Goal: Transaction & Acquisition: Subscribe to service/newsletter

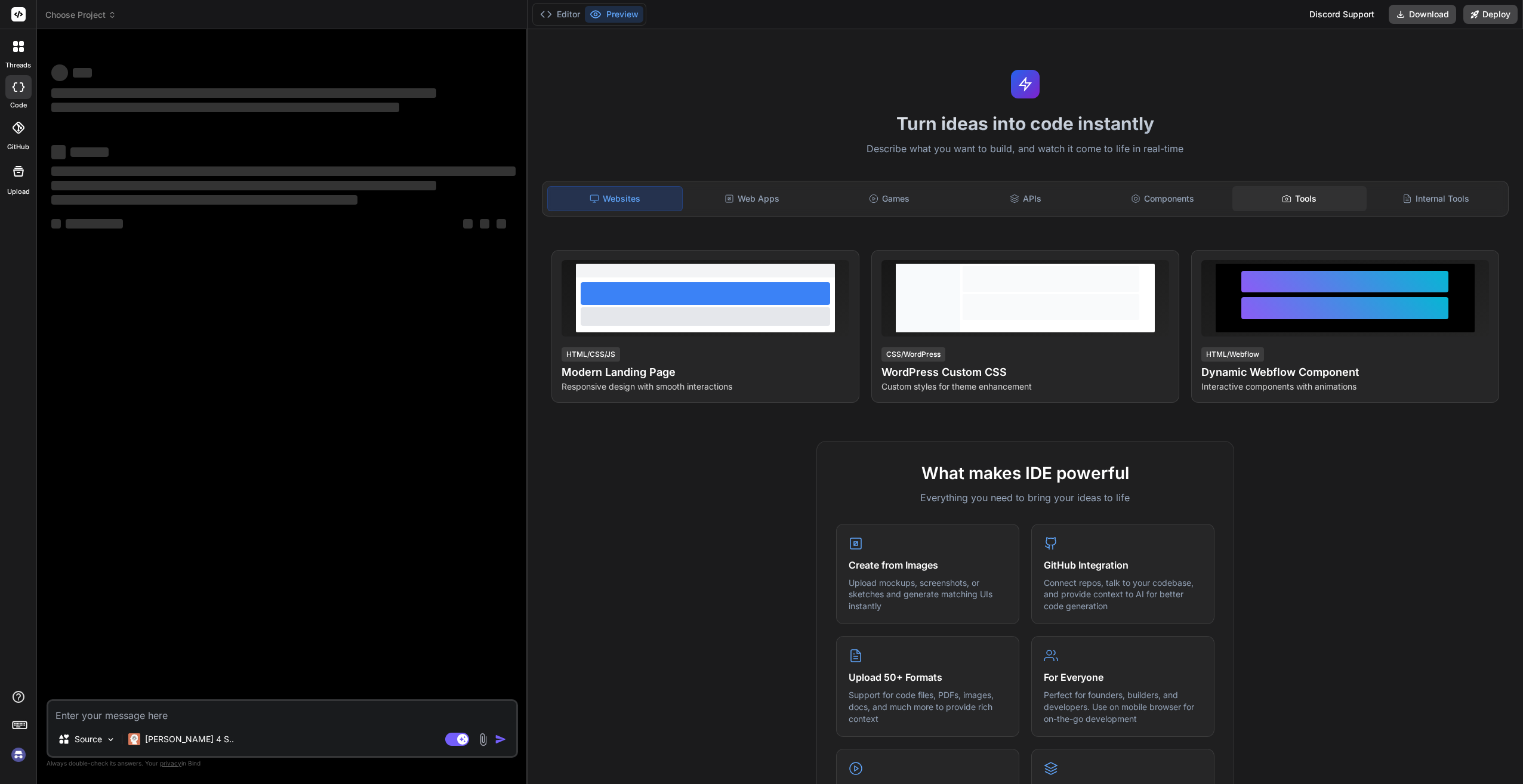
click at [1298, 197] on div "Tools" at bounding box center [1299, 198] width 135 height 25
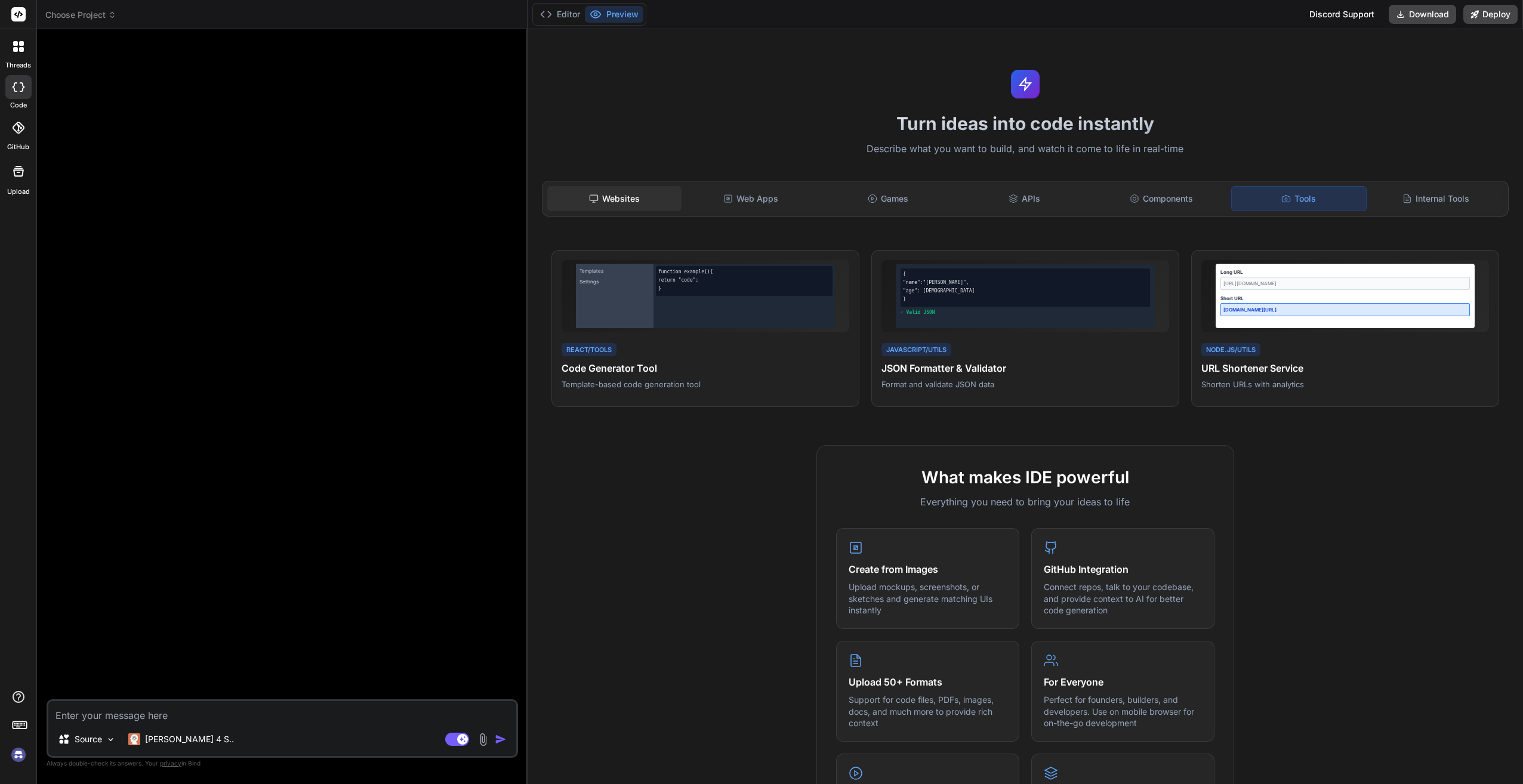
click at [597, 207] on div "Websites" at bounding box center [614, 198] width 135 height 25
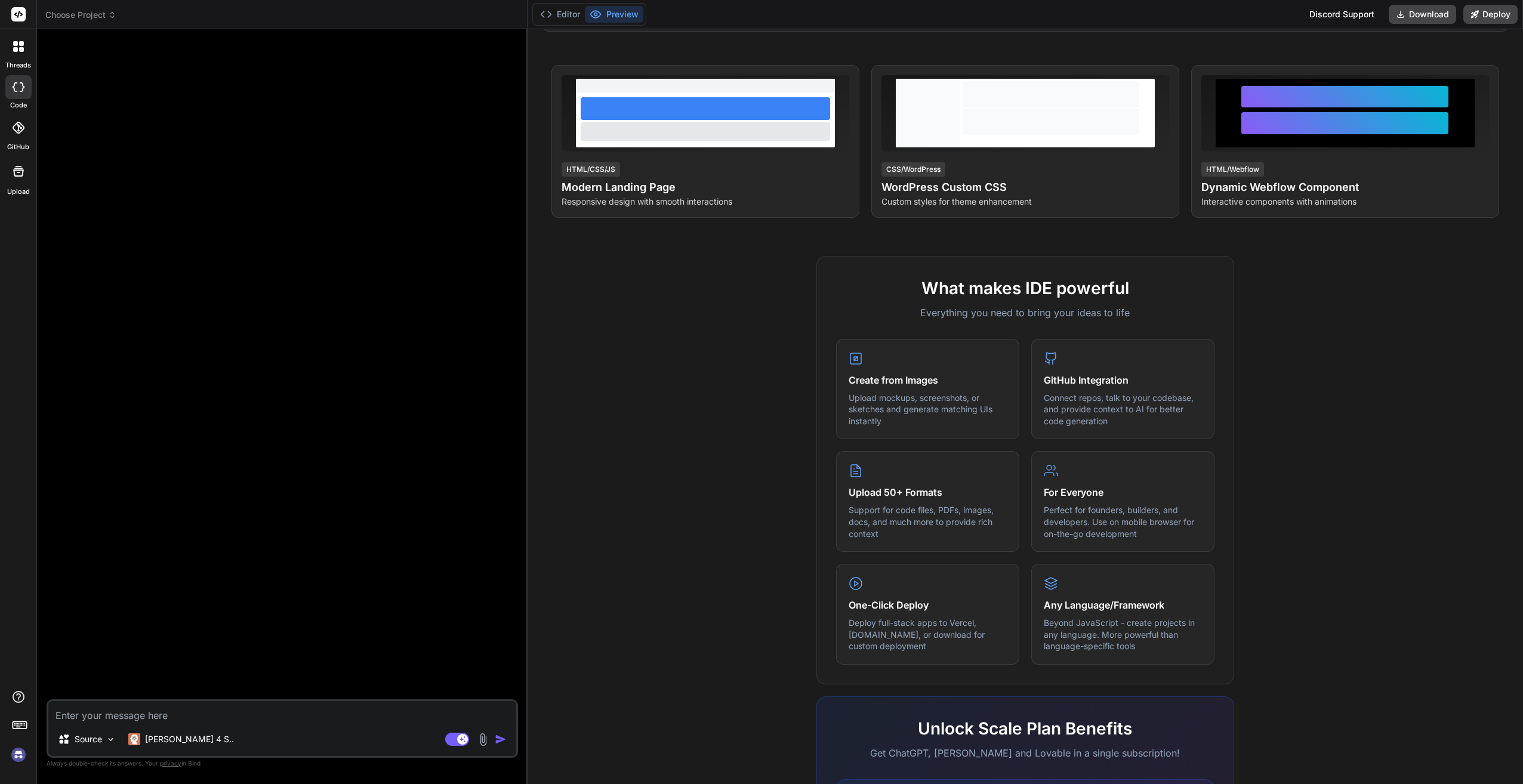
scroll to position [354, 0]
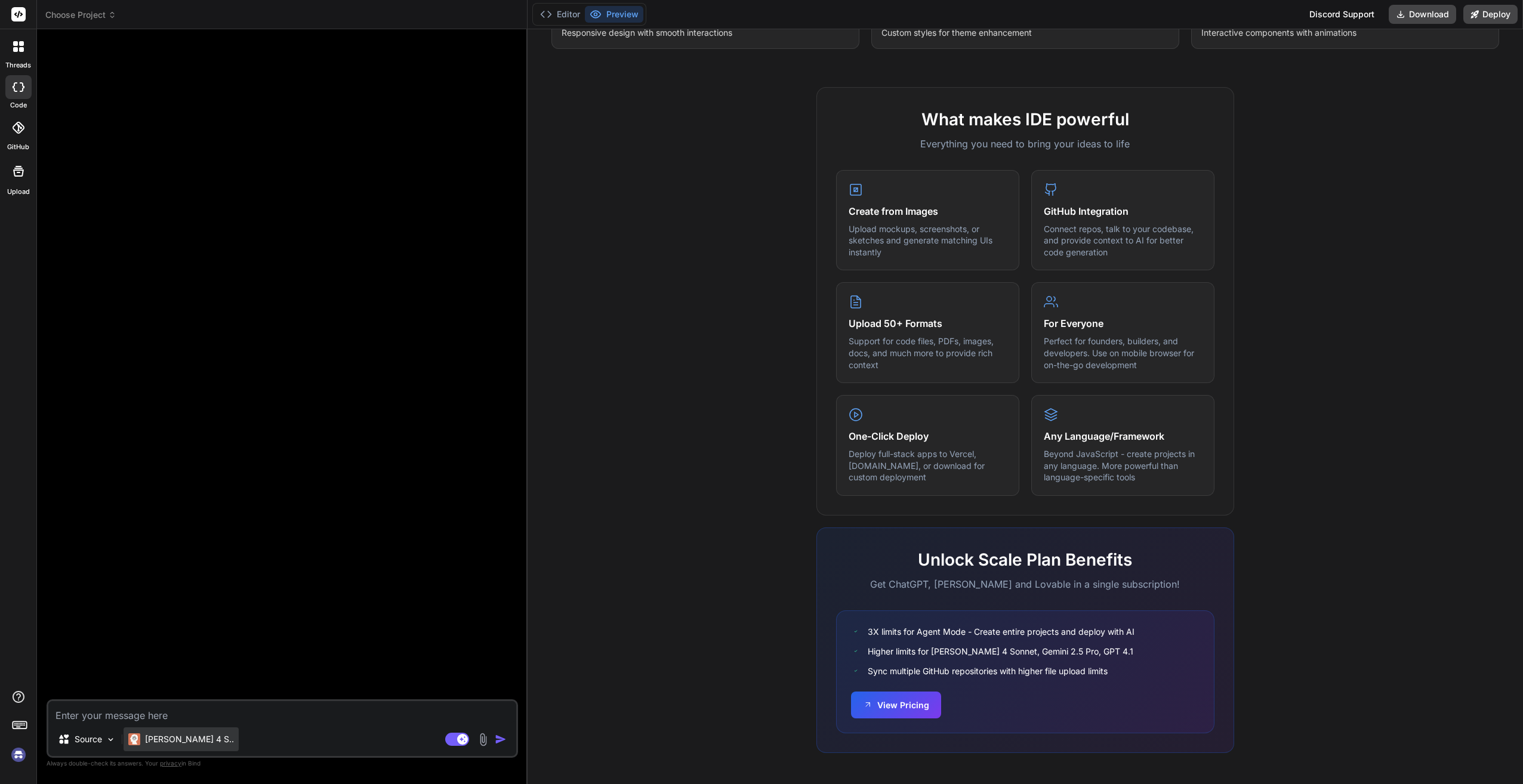
click at [167, 743] on p "[PERSON_NAME] 4 S.." at bounding box center [189, 739] width 89 height 12
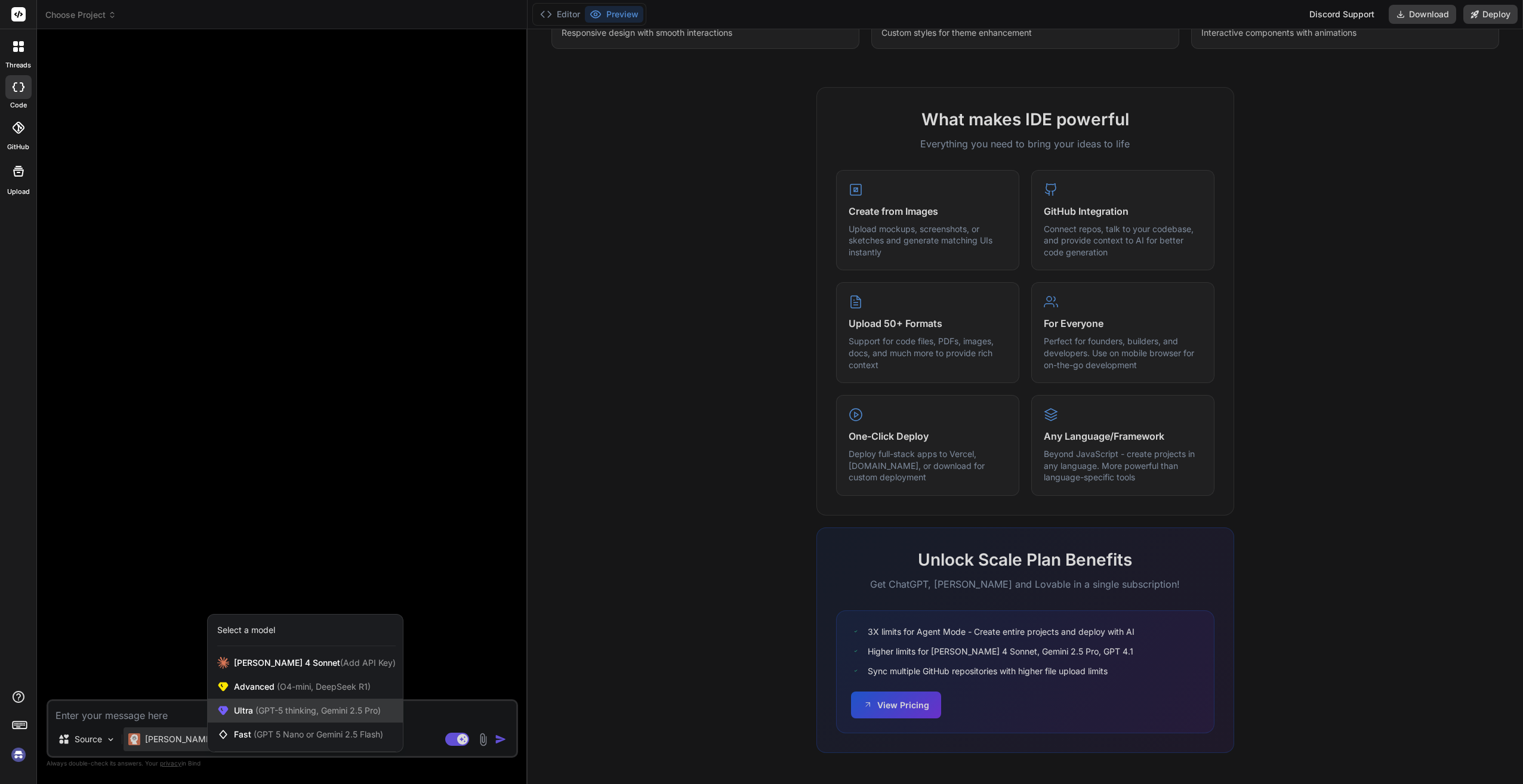
click at [231, 712] on div "Ultra (GPT-5 thinking, Gemini 2.5 Pro)" at bounding box center [305, 710] width 195 height 24
type textarea "x"
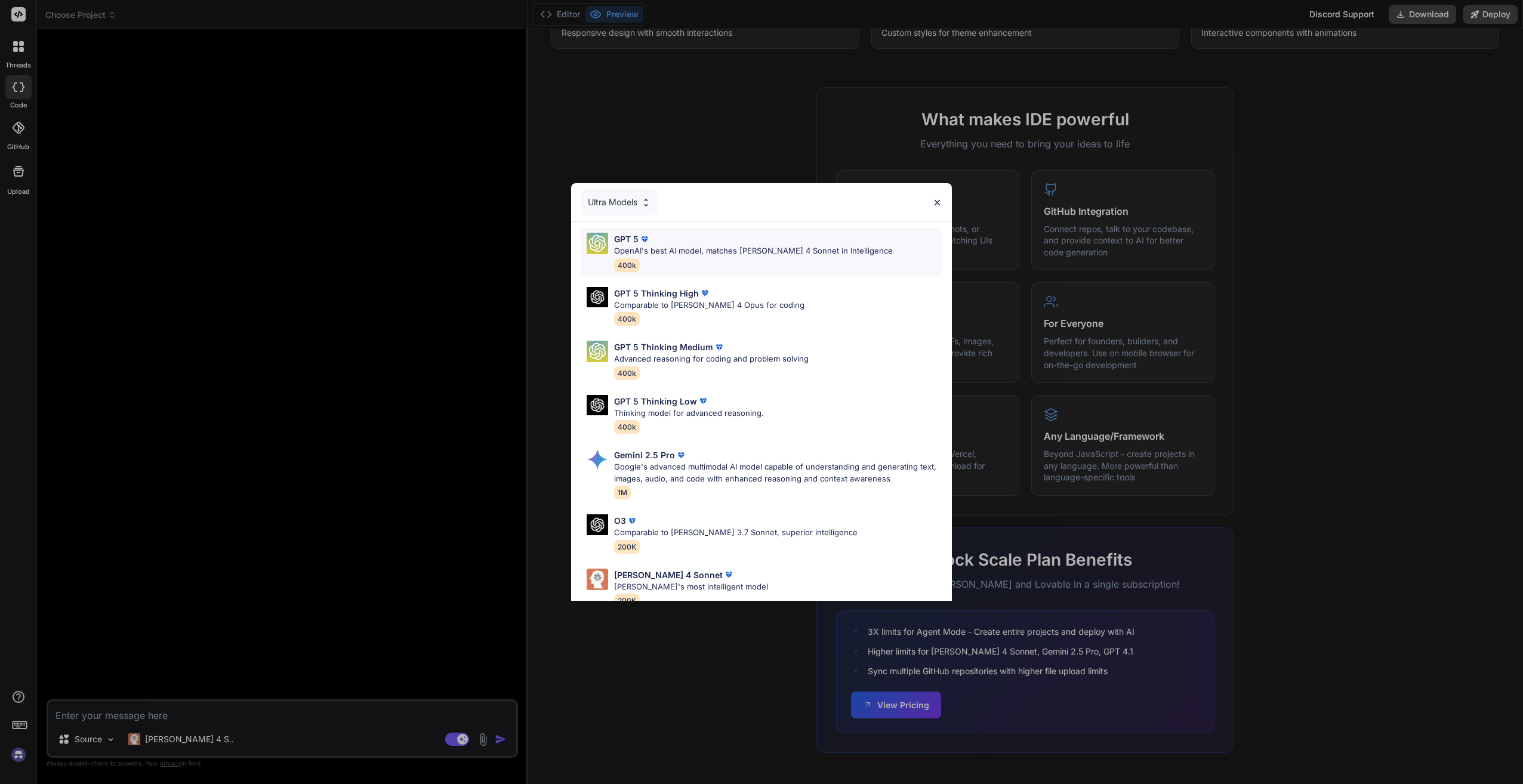
click at [707, 251] on p "OpenAI's best AI model, matches [PERSON_NAME] 4 Sonnet in Intelligence" at bounding box center [753, 252] width 279 height 12
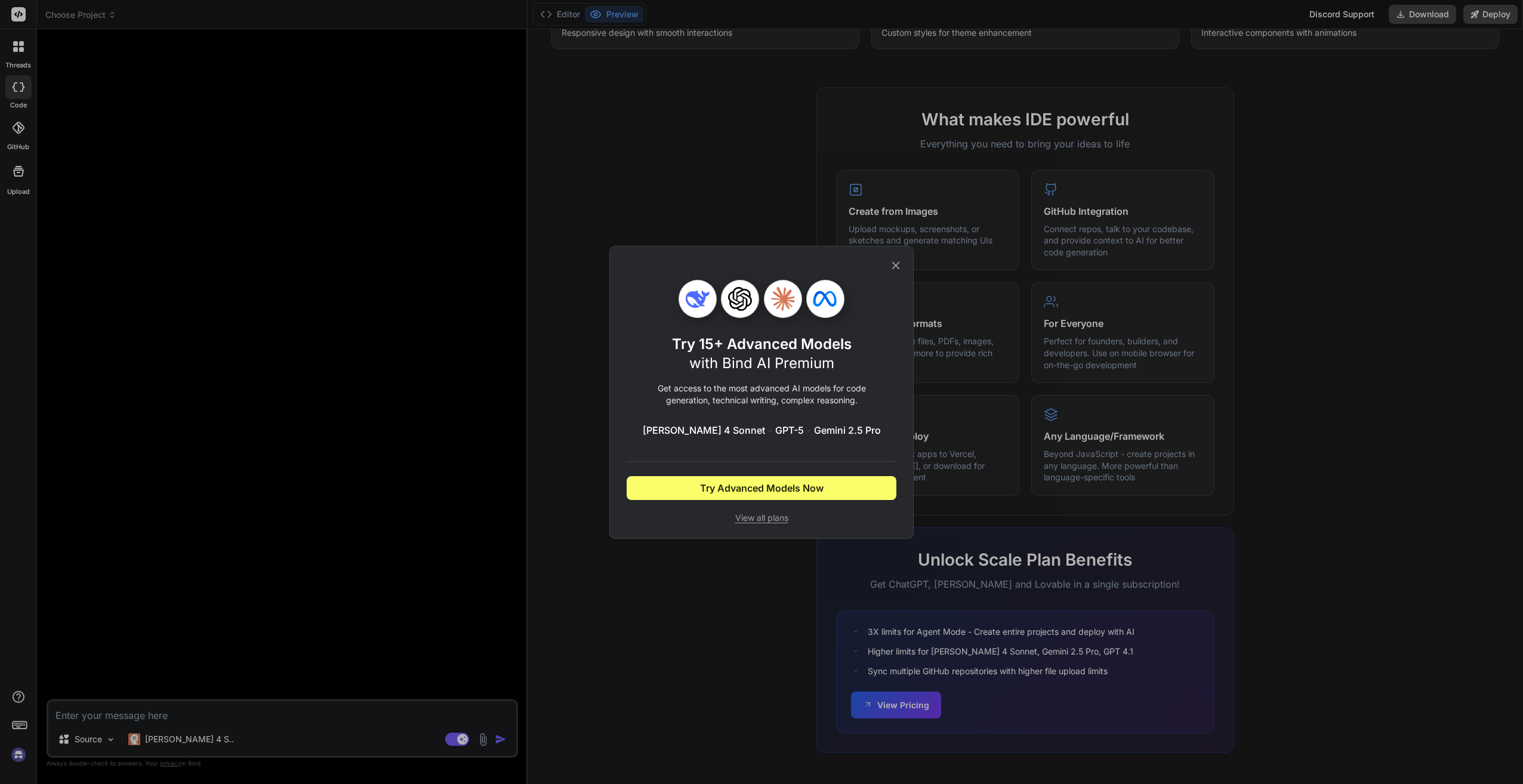
click at [899, 262] on icon at bounding box center [895, 265] width 8 height 8
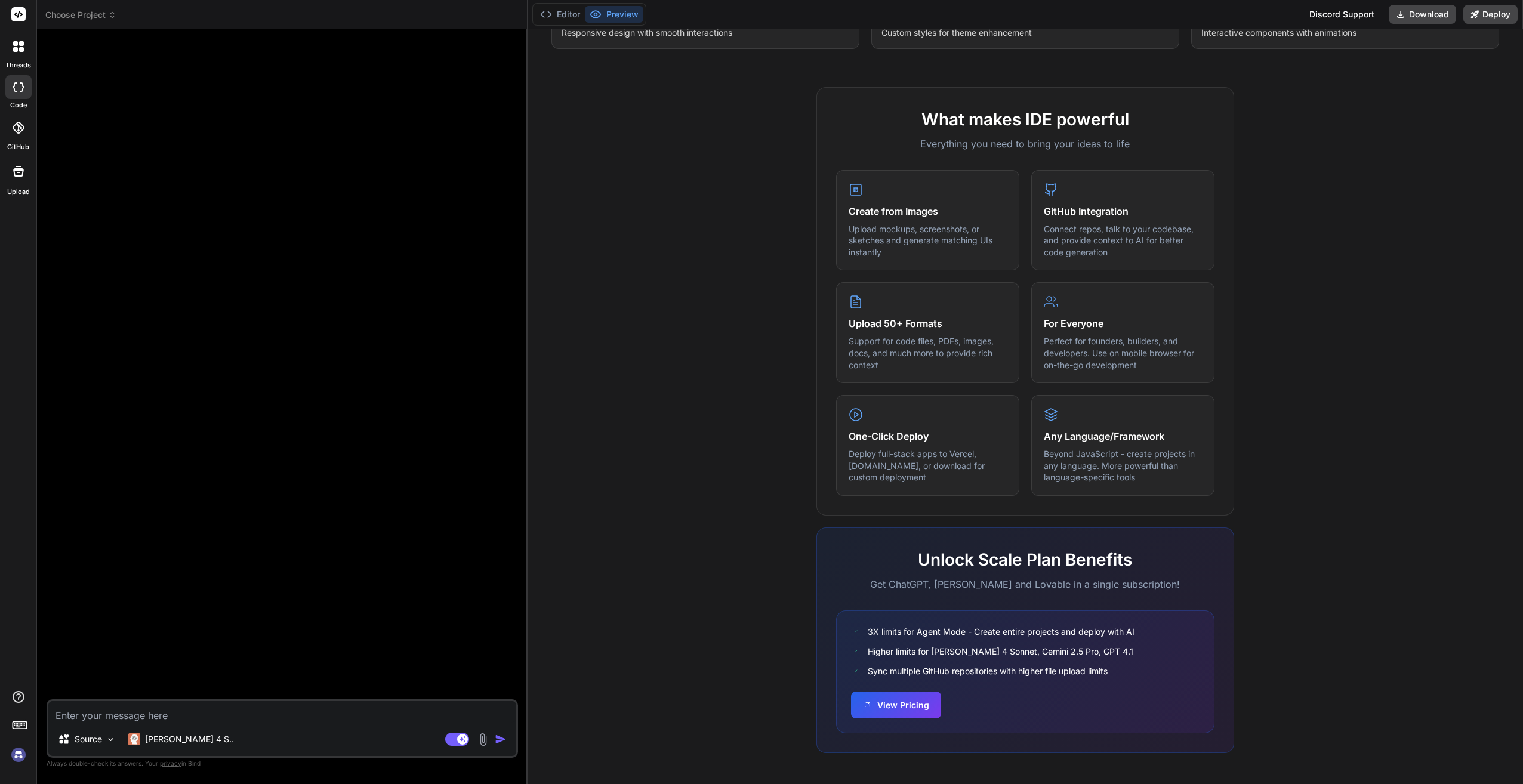
click at [923, 627] on span "3X limits for Agent Mode - Create entire projects and deploy with AI" at bounding box center [1001, 631] width 267 height 12
click at [1009, 641] on div "3X limits for Agent Mode - Create entire projects and deploy with AI Higher lim…" at bounding box center [1026, 650] width 349 height 52
click at [547, 10] on icon at bounding box center [546, 14] width 12 height 12
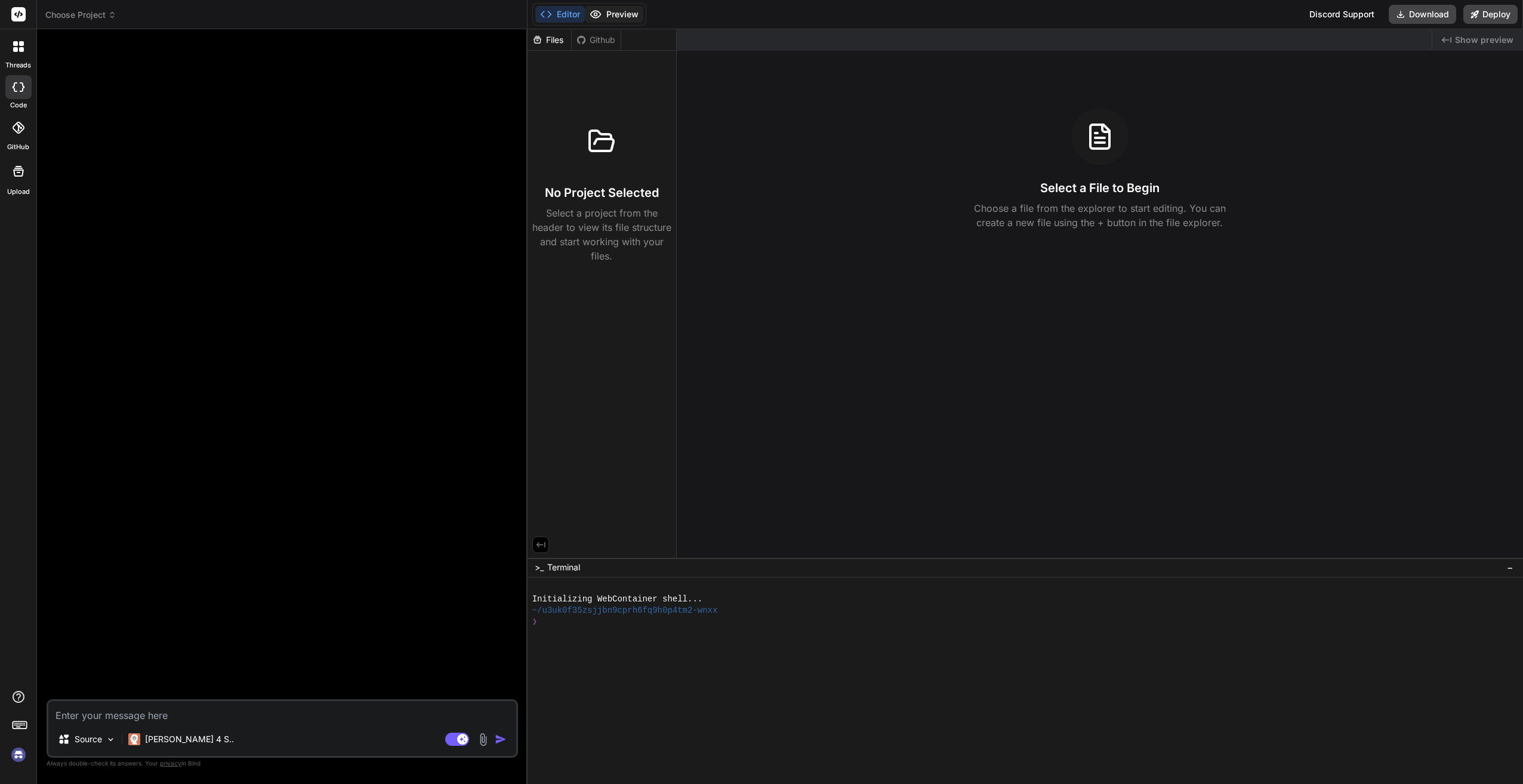
click at [610, 9] on button "Preview" at bounding box center [614, 14] width 58 height 17
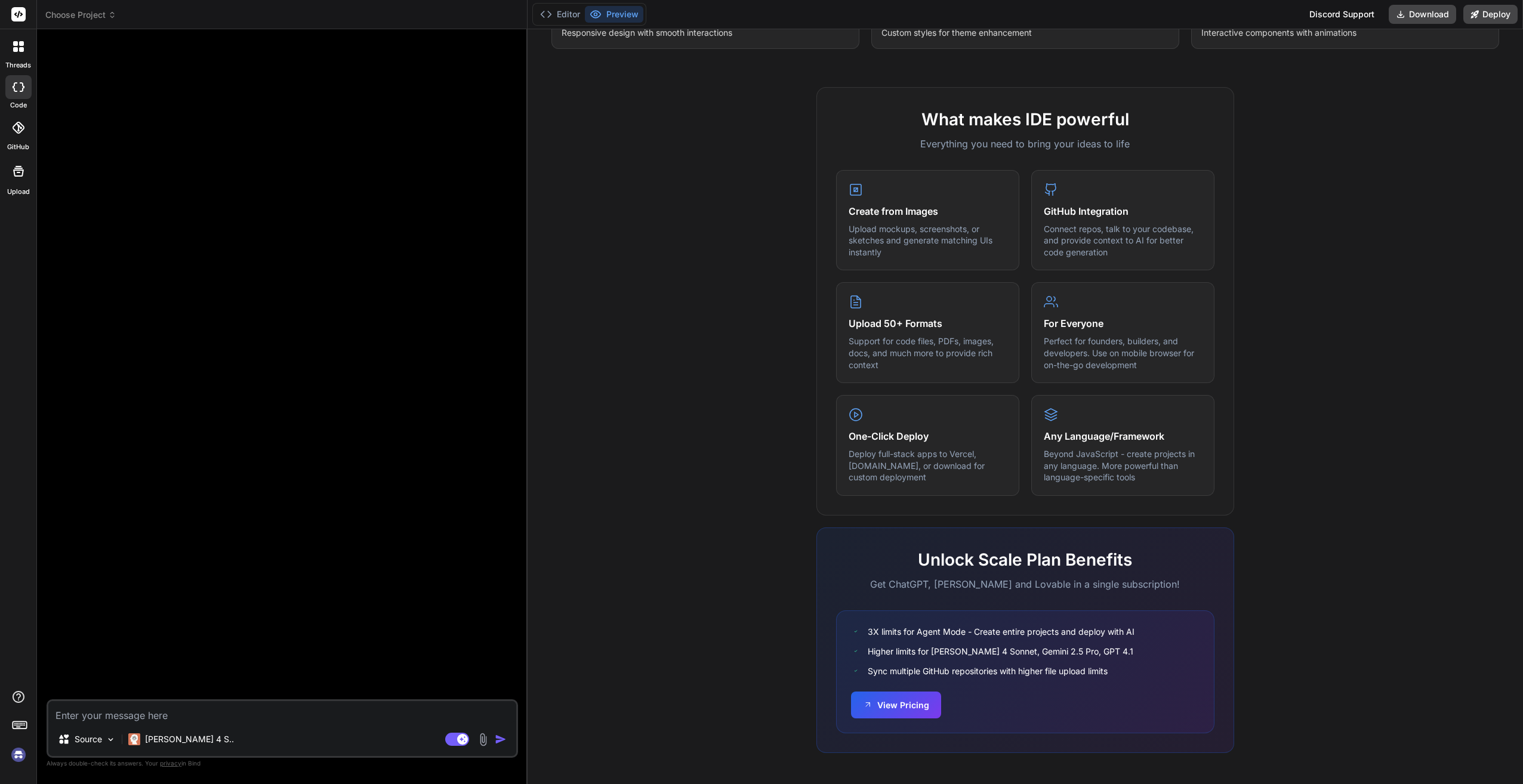
click at [17, 757] on img at bounding box center [18, 754] width 20 height 20
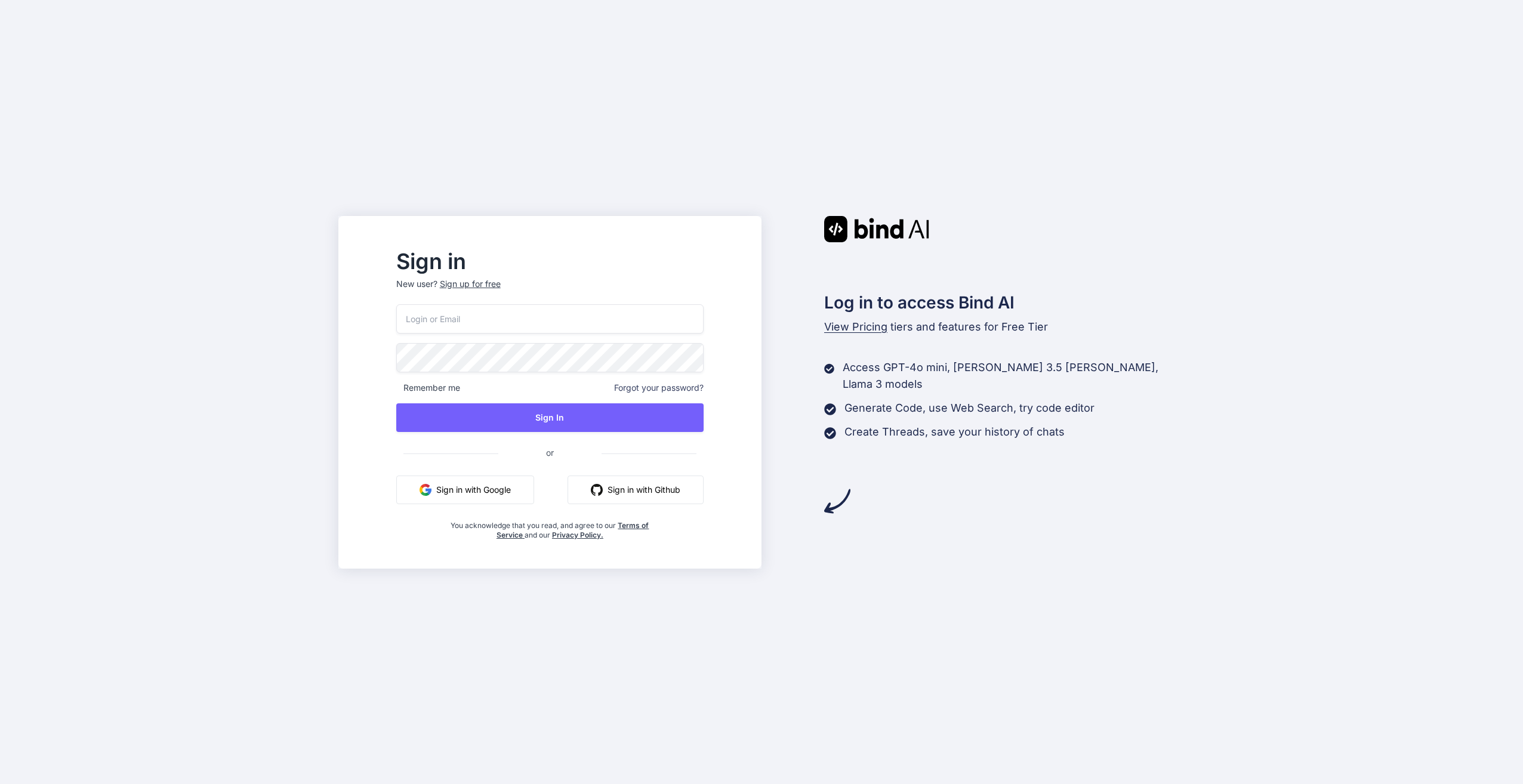
click at [872, 227] on img at bounding box center [876, 229] width 105 height 26
click at [872, 333] on p "View Pricing tiers and features for Free Tier" at bounding box center [1004, 326] width 360 height 17
click at [871, 328] on span "View Pricing" at bounding box center [856, 326] width 63 height 12
click at [1063, 366] on p "Access GPT-4o mini, Claude 3.5 Haiku, Llama 3 models" at bounding box center [1013, 376] width 342 height 33
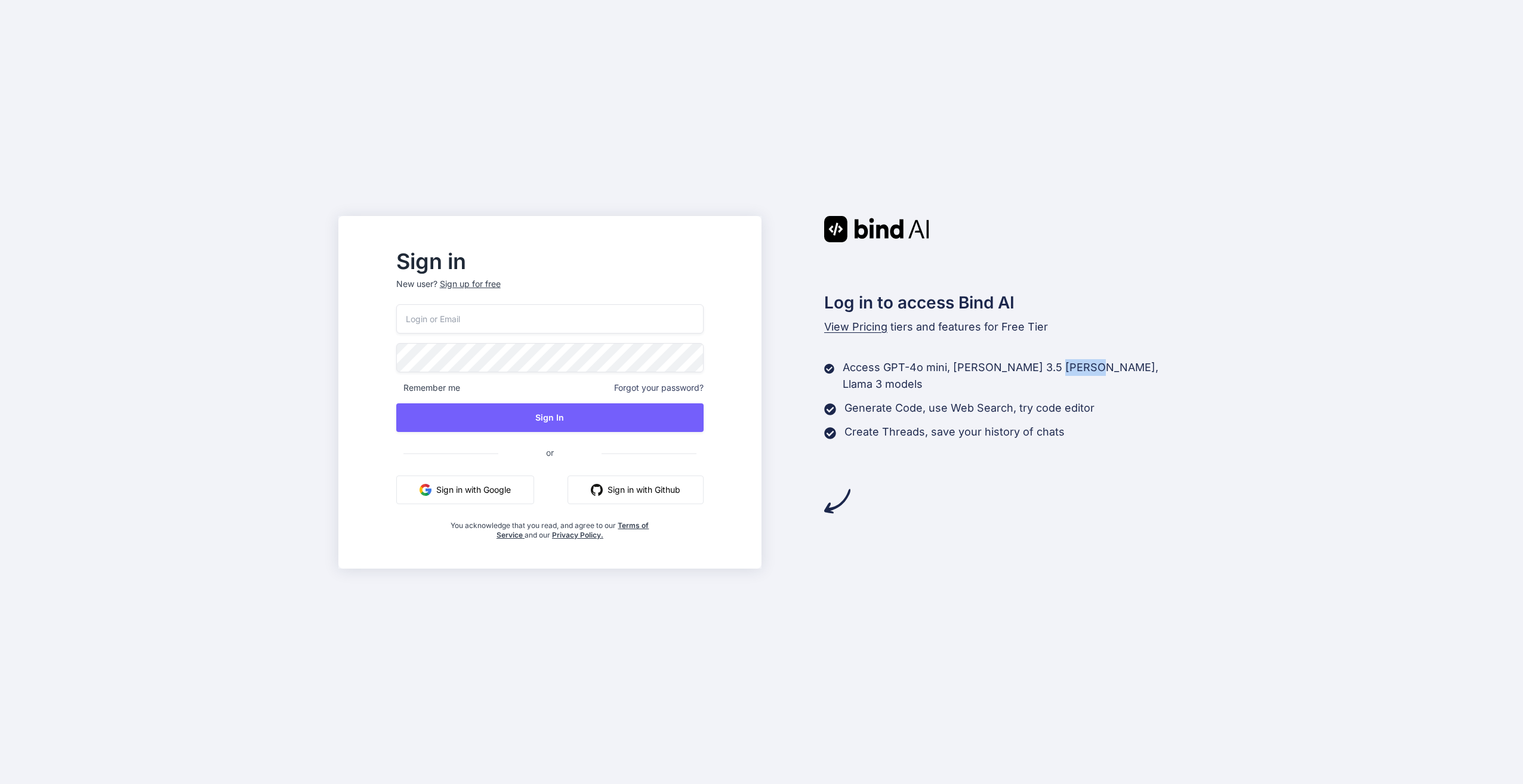
click at [1063, 366] on p "Access GPT-4o mini, Claude 3.5 Haiku, Llama 3 models" at bounding box center [1013, 376] width 342 height 33
click at [1072, 377] on div "Access GPT-4o mini, Claude 3.5 Haiku, Llama 3 models Generate Code, use Web Sea…" at bounding box center [1004, 399] width 360 height 81
click at [858, 328] on span "View Pricing" at bounding box center [856, 326] width 63 height 12
click at [853, 326] on span "View Pricing" at bounding box center [856, 326] width 63 height 12
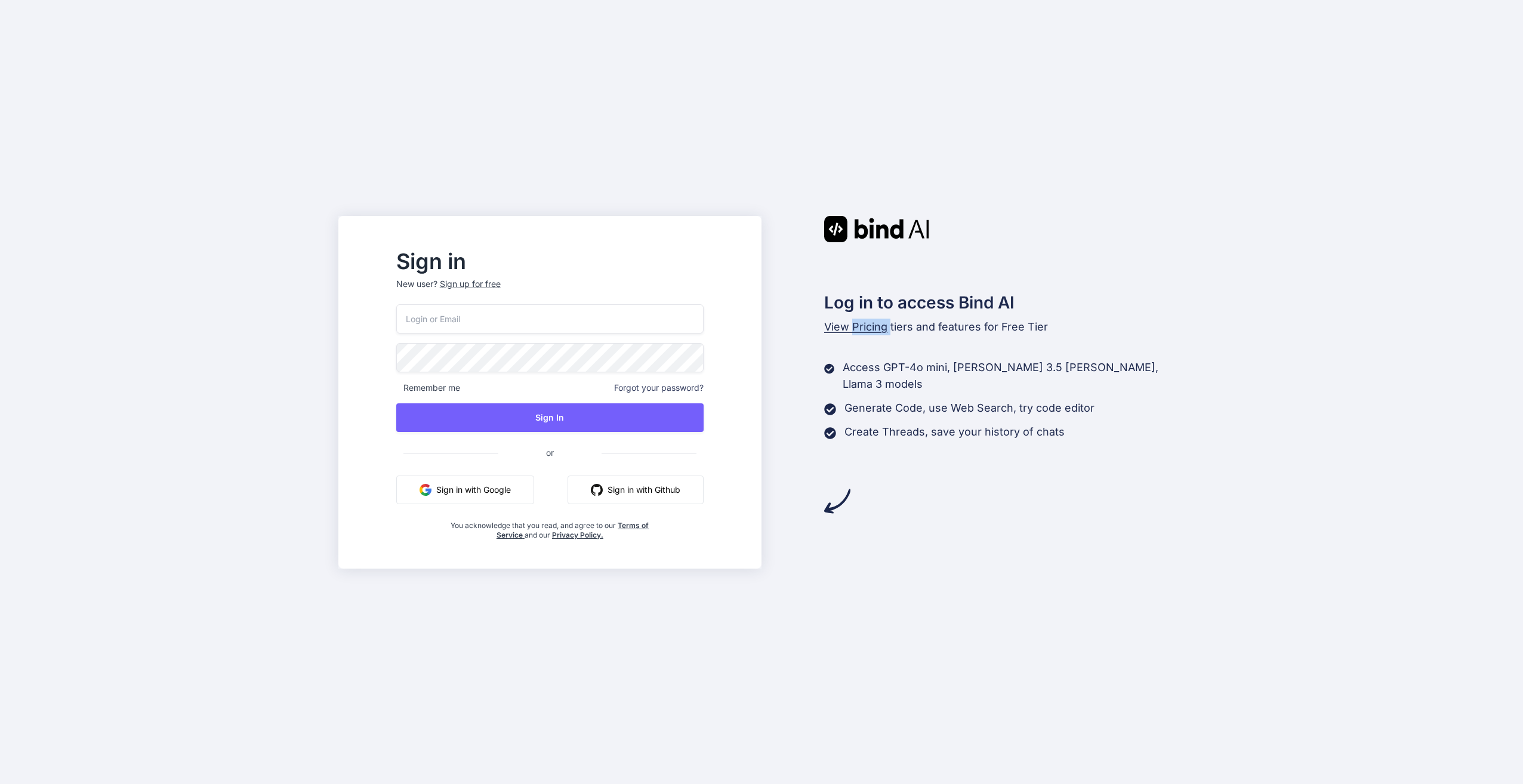
click at [853, 326] on span "View Pricing" at bounding box center [856, 326] width 63 height 12
click at [850, 333] on p "View Pricing tiers and features for Free Tier" at bounding box center [1004, 326] width 360 height 17
click at [850, 328] on span "View Pricing" at bounding box center [856, 326] width 63 height 12
click at [847, 329] on span "View Pricing" at bounding box center [856, 326] width 63 height 12
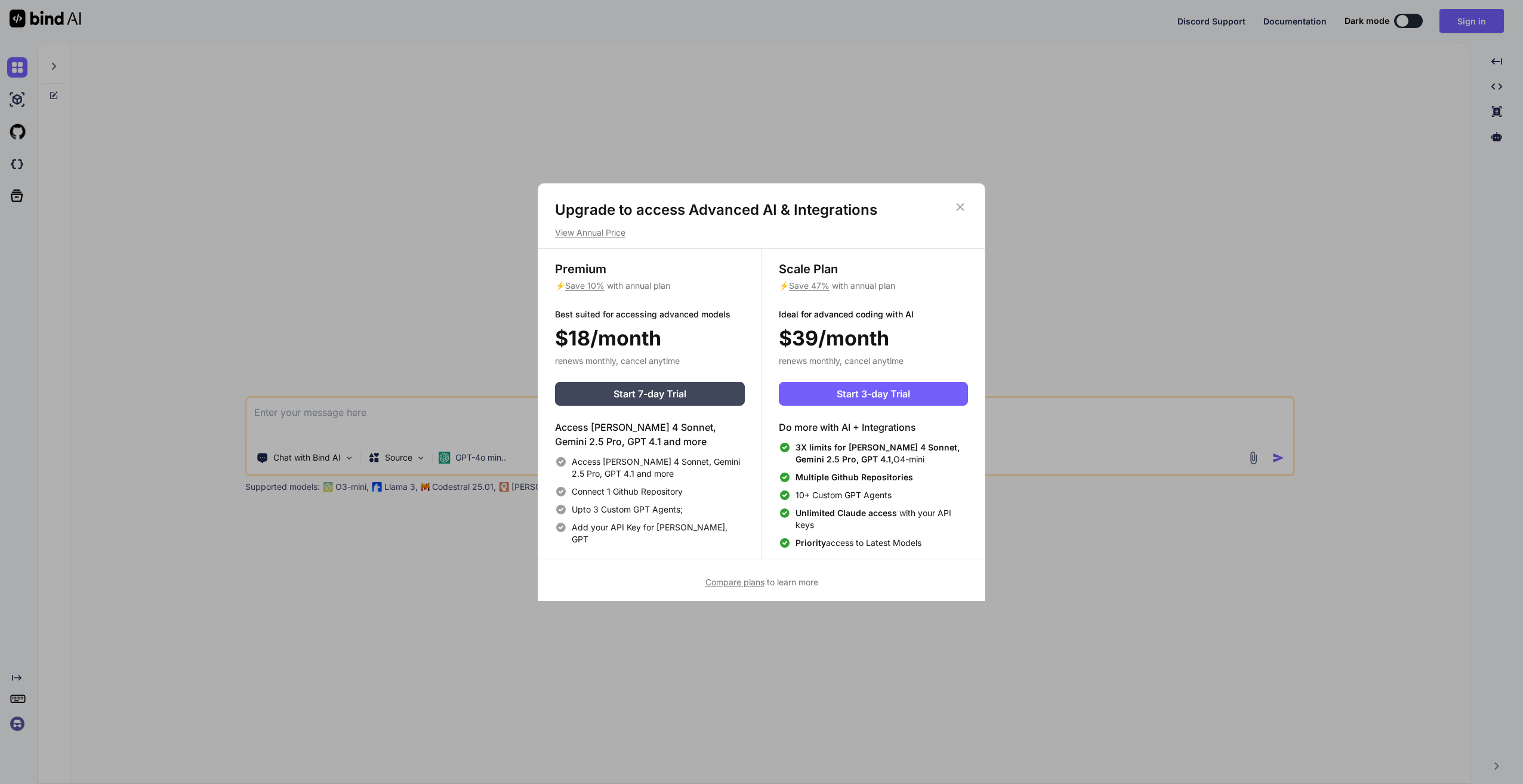
click at [784, 220] on div "Upgrade to access Advanced AI & Integrations View Annual Price" at bounding box center [761, 219] width 446 height 38
click at [783, 210] on h1 "Upgrade to access Advanced AI & Integrations" at bounding box center [761, 210] width 413 height 19
copy h1 "Upgrade to access Advanced AI & Integrations"
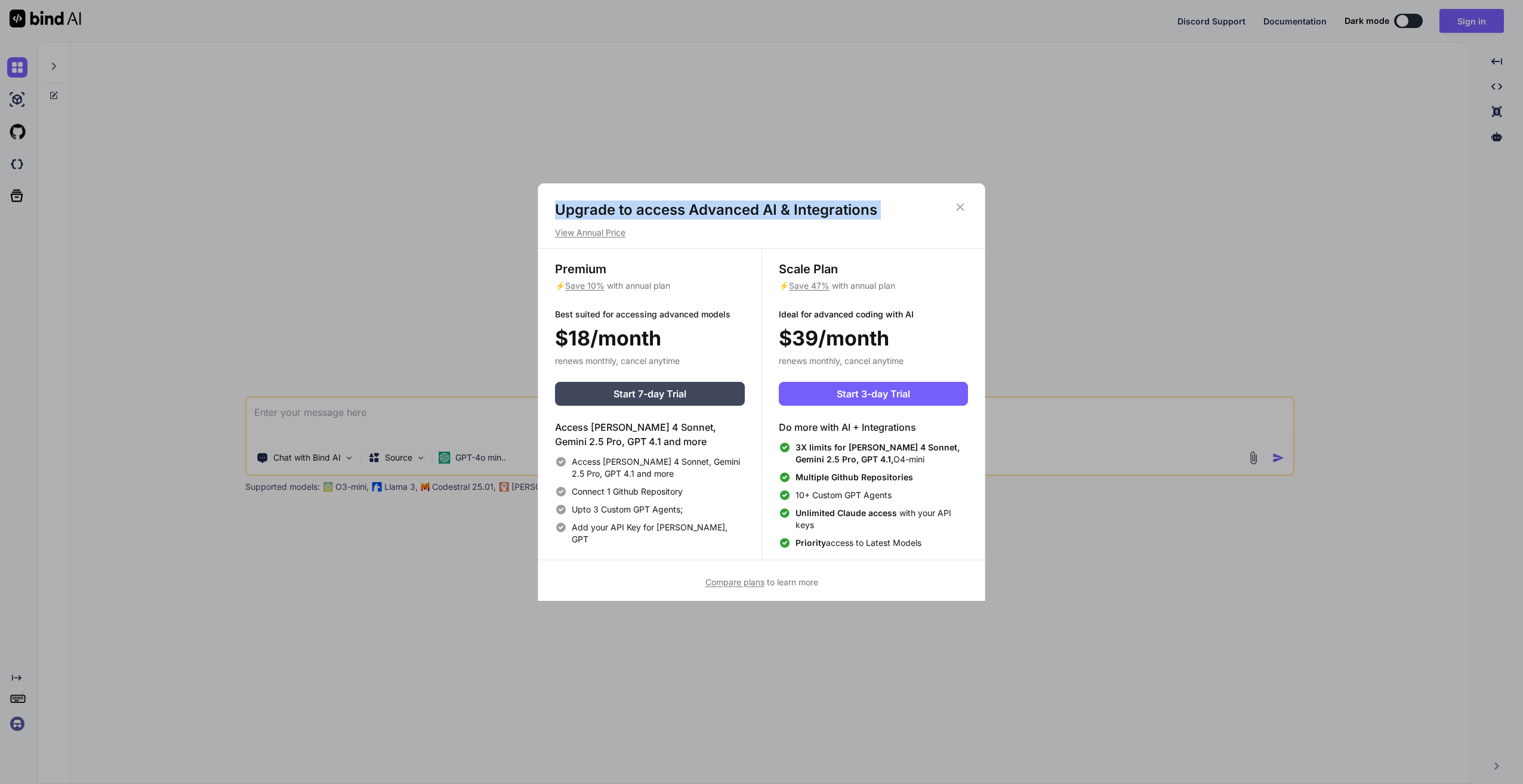
click at [899, 209] on h1 "Upgrade to access Advanced AI & Integrations" at bounding box center [761, 210] width 413 height 19
click at [440, 165] on div "Upgrade to access Advanced AI & Integrations View Annual Price Premium ⚡ Save 1…" at bounding box center [762, 392] width 1523 height 784
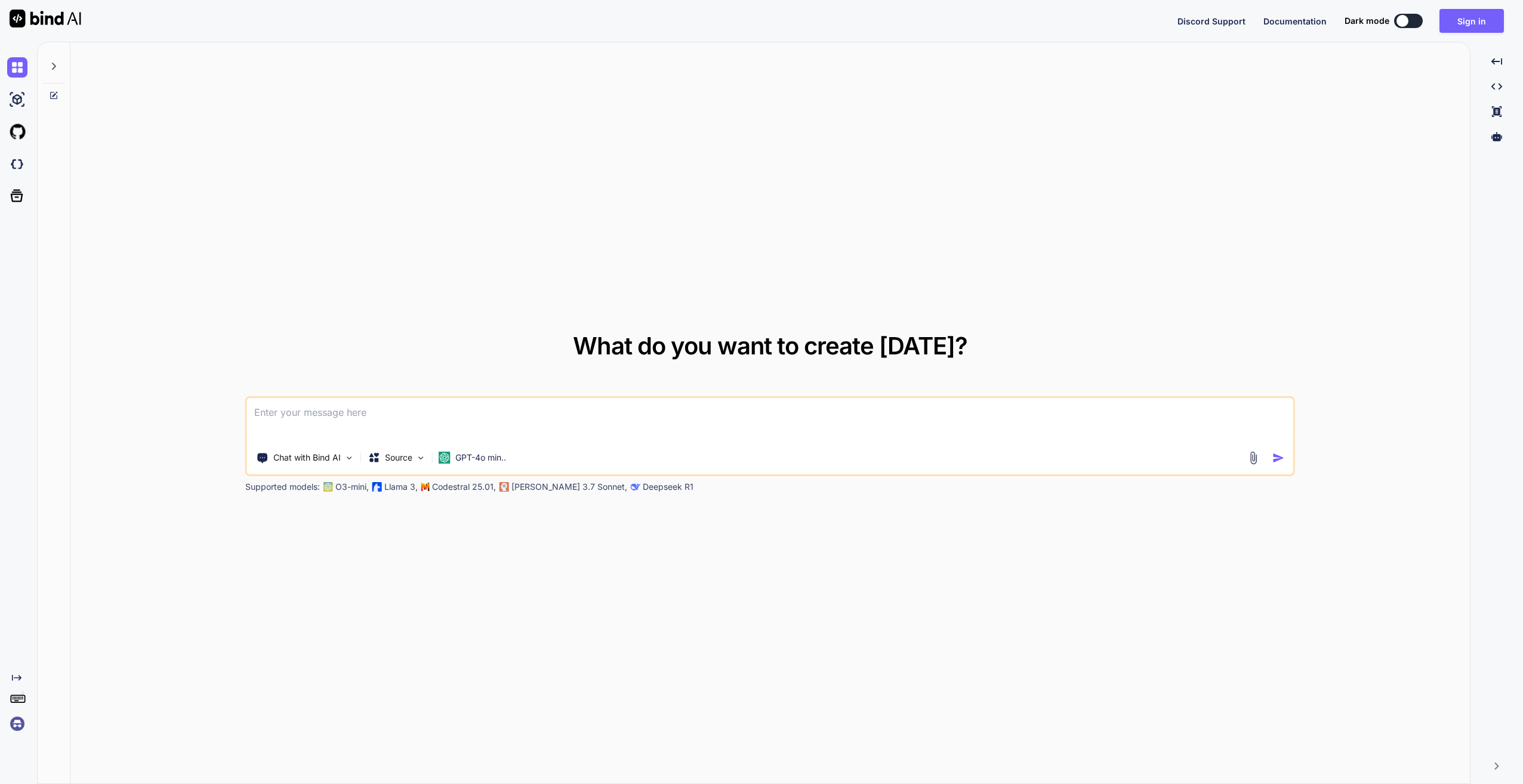
click at [1294, 19] on span "Documentation" at bounding box center [1295, 21] width 63 height 11
click at [1503, 138] on div at bounding box center [1497, 136] width 43 height 20
type textarea "x"
